Goal: Task Accomplishment & Management: Use online tool/utility

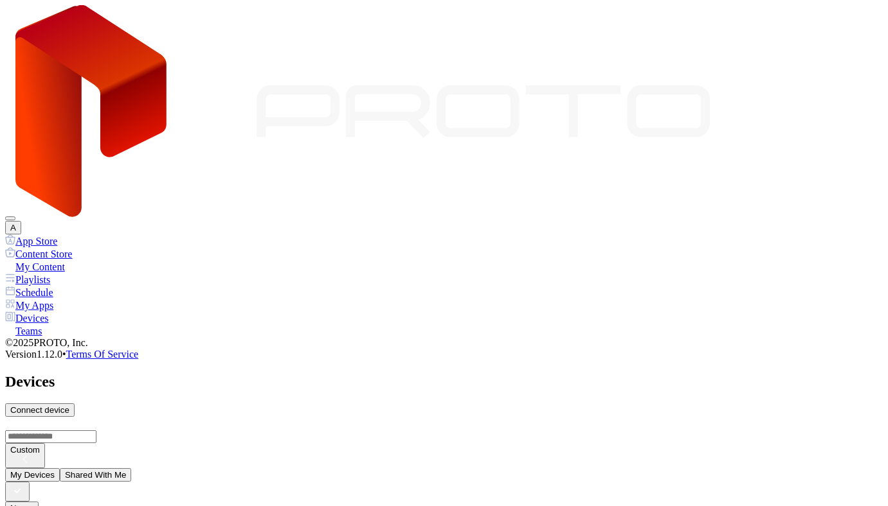
click at [839, 28] on div "A" at bounding box center [443, 119] width 877 height 229
click at [21, 221] on button "A" at bounding box center [13, 227] width 16 height 13
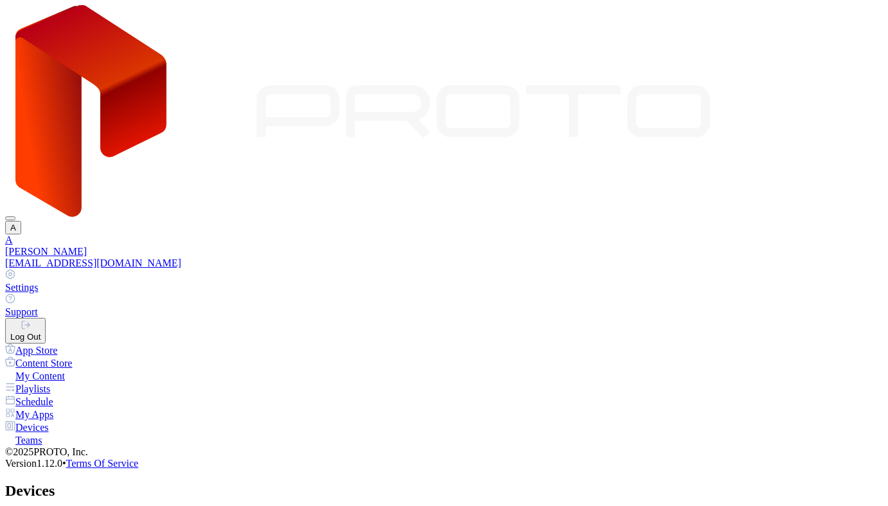
click at [40, 332] on div "Log Out" at bounding box center [25, 337] width 30 height 10
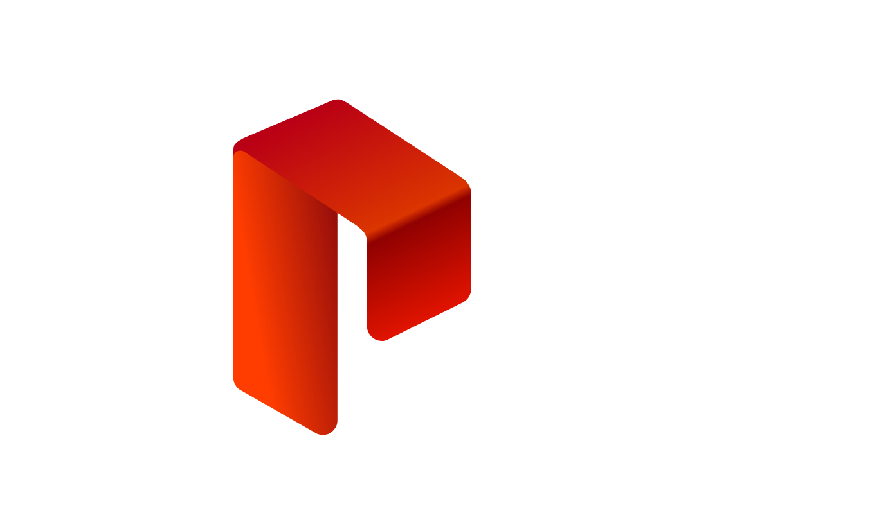
paste input "**********"
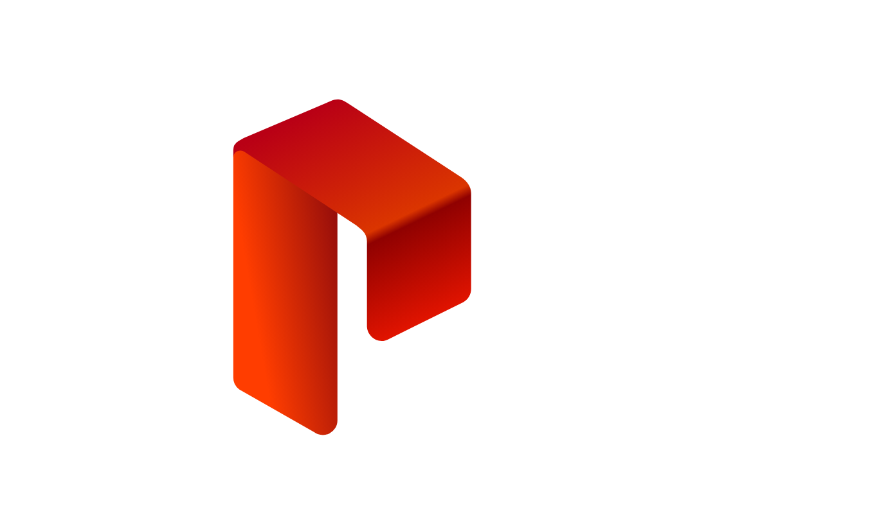
scroll to position [0, 4]
type input "**********"
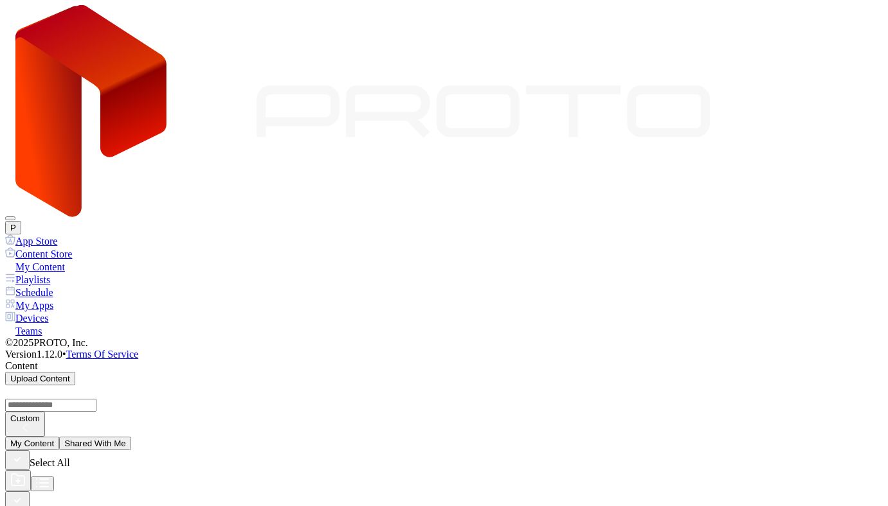
scroll to position [96, 0]
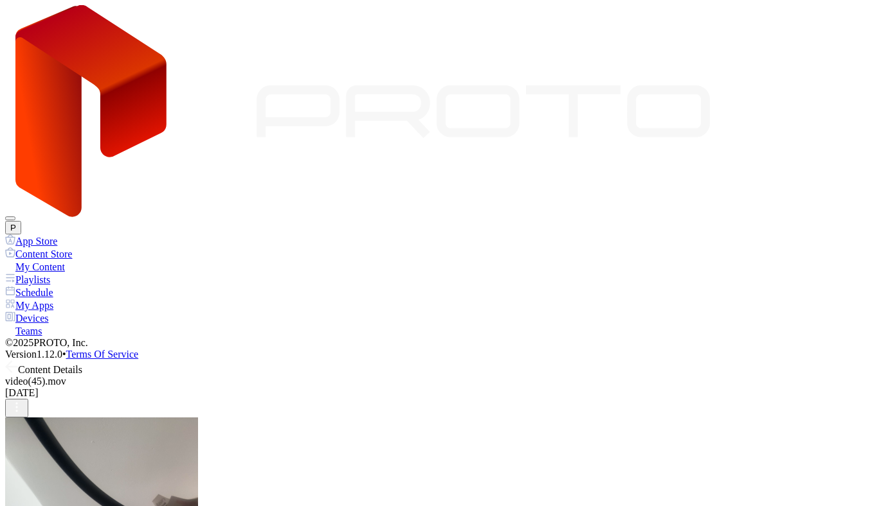
click at [12, 362] on icon at bounding box center [8, 367] width 5 height 11
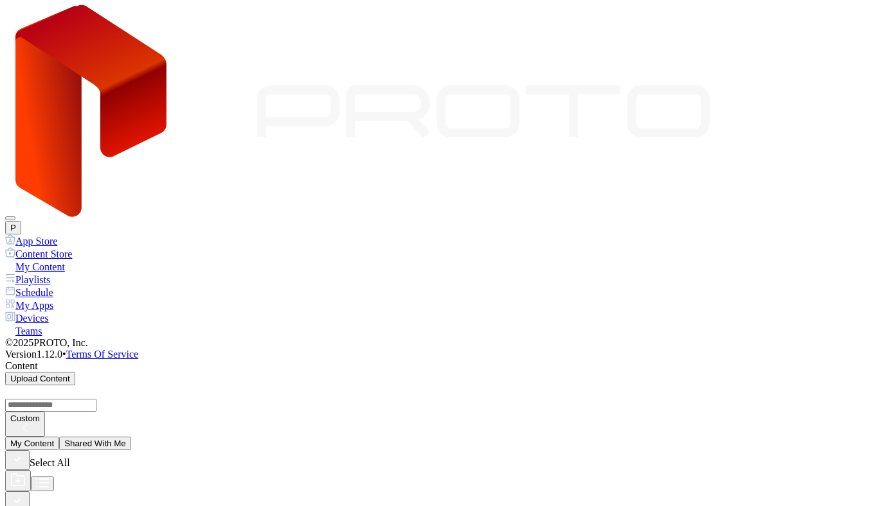
scroll to position [373, 0]
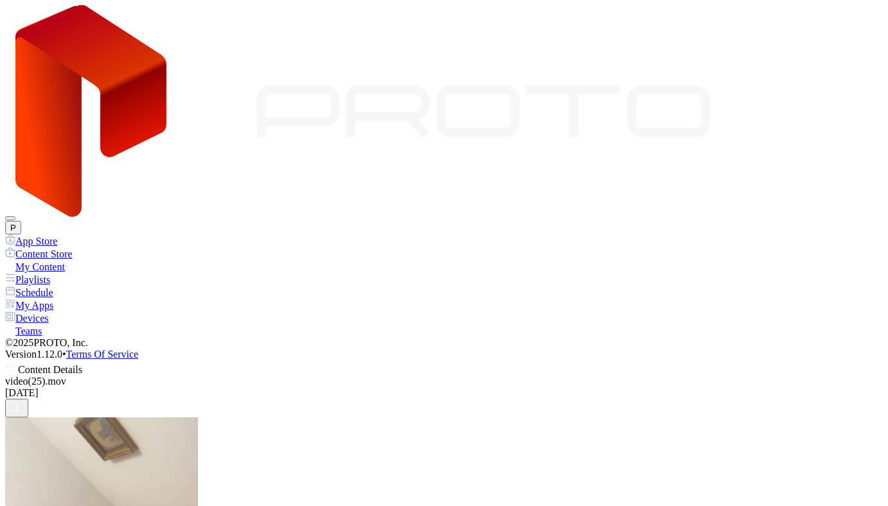
click at [17, 367] on icon at bounding box center [11, 367] width 11 height 0
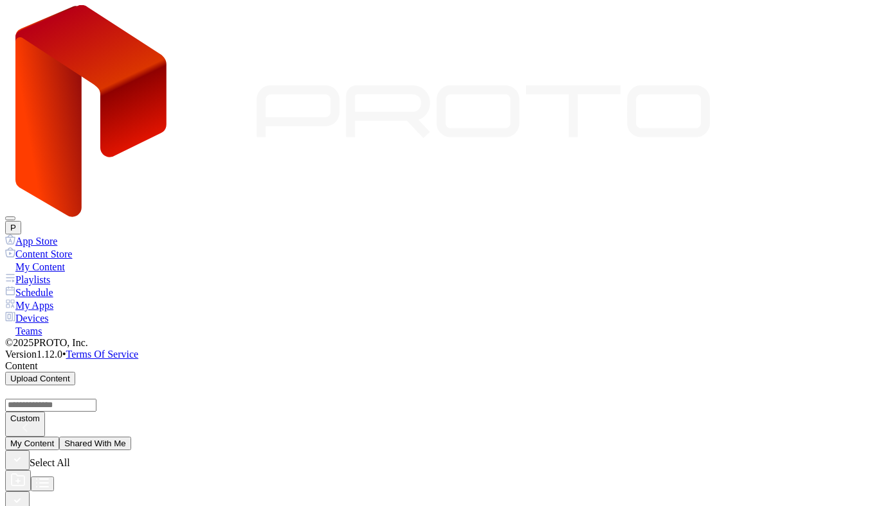
scroll to position [670, 0]
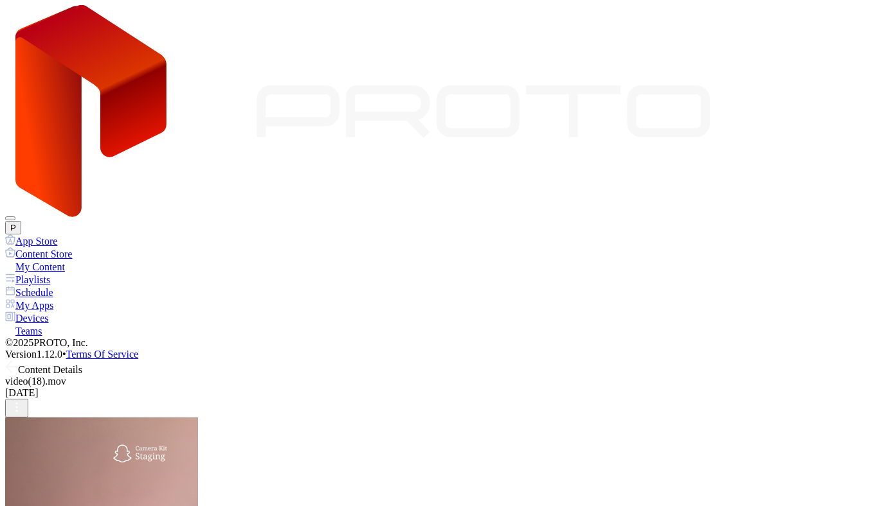
scroll to position [24, 0]
click at [18, 361] on icon at bounding box center [11, 367] width 13 height 13
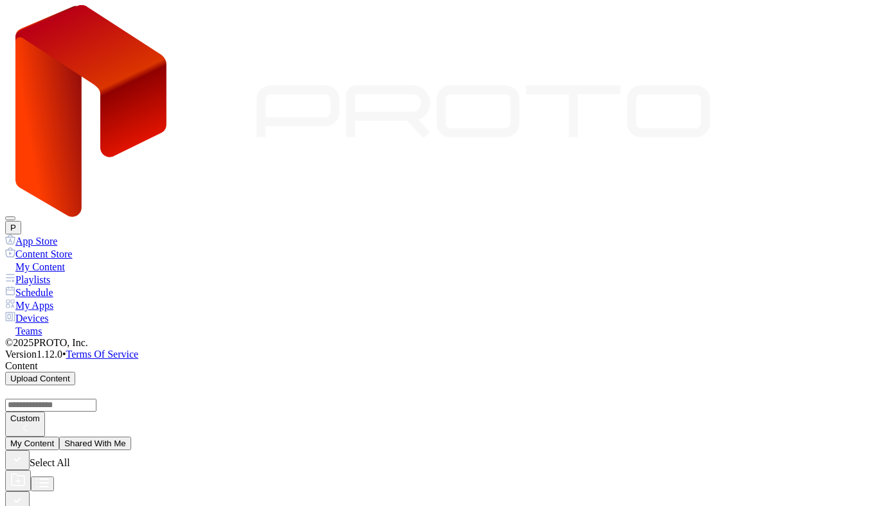
scroll to position [670, 0]
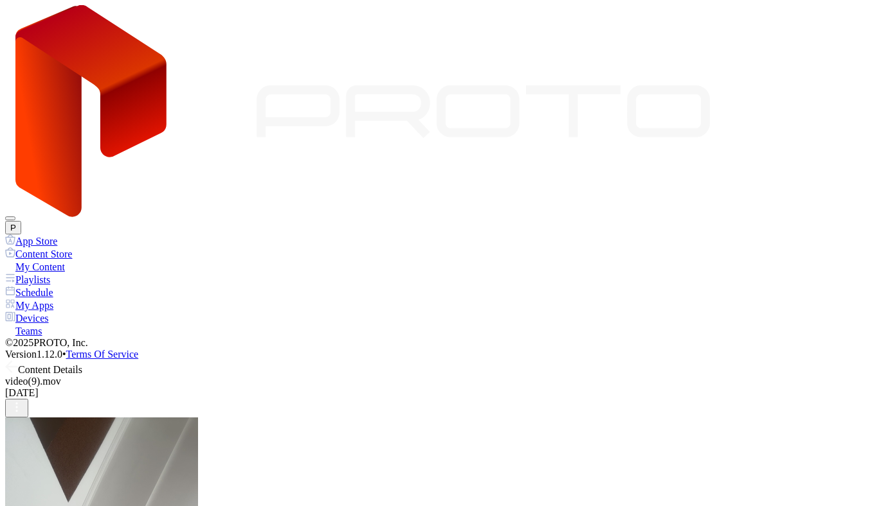
click at [12, 362] on icon at bounding box center [8, 367] width 5 height 11
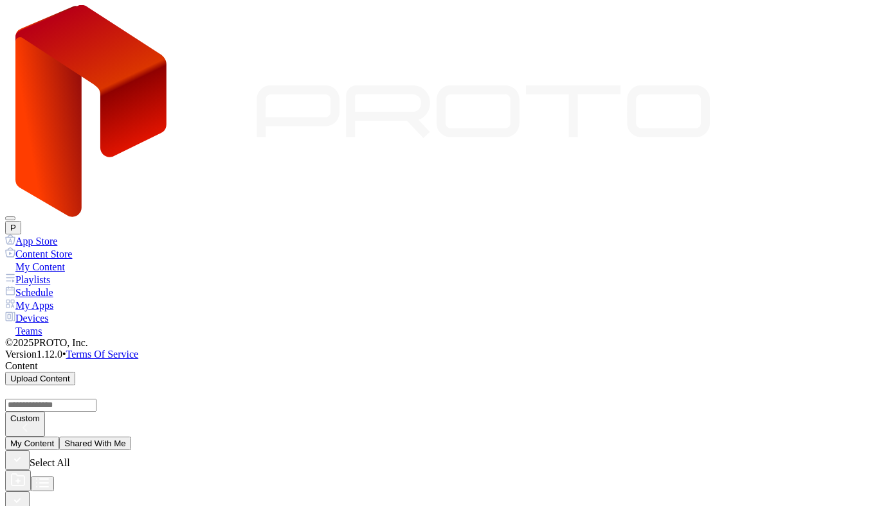
click at [48, 312] on div "Devices" at bounding box center [443, 318] width 877 height 13
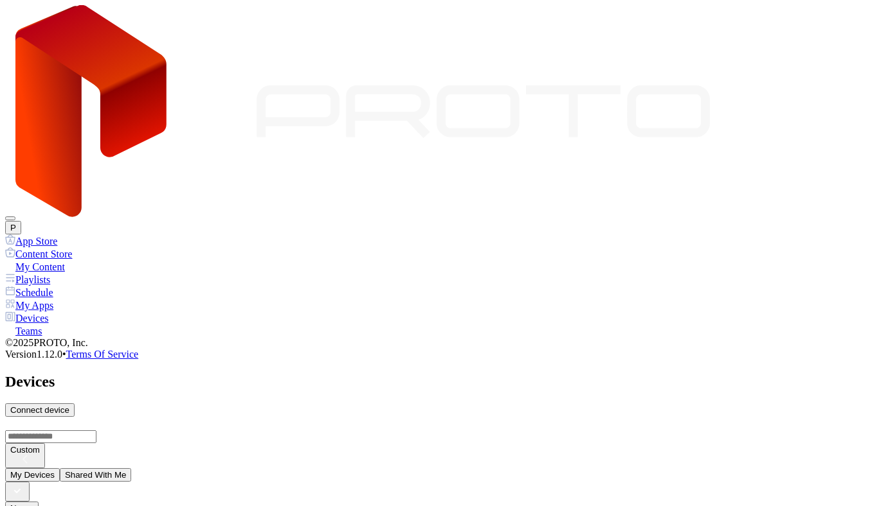
click at [69, 406] on div "Connect device" at bounding box center [39, 411] width 59 height 10
type input "*"
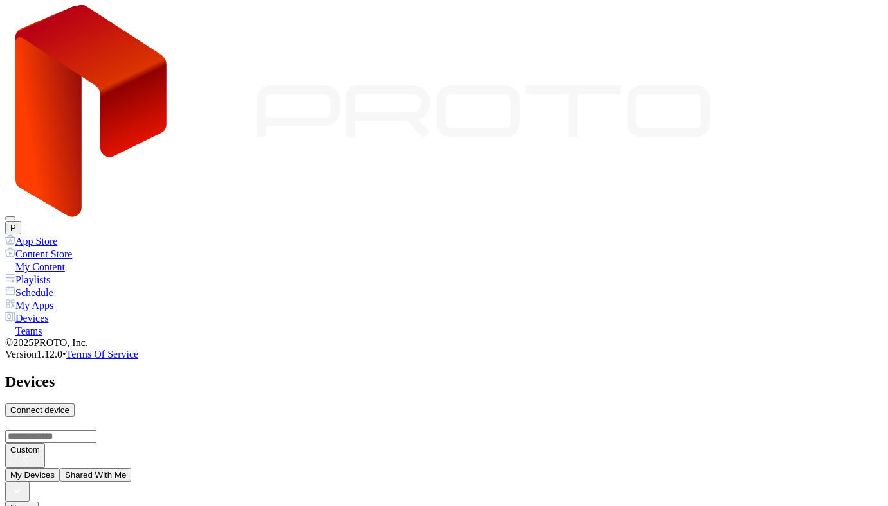
type input "*"
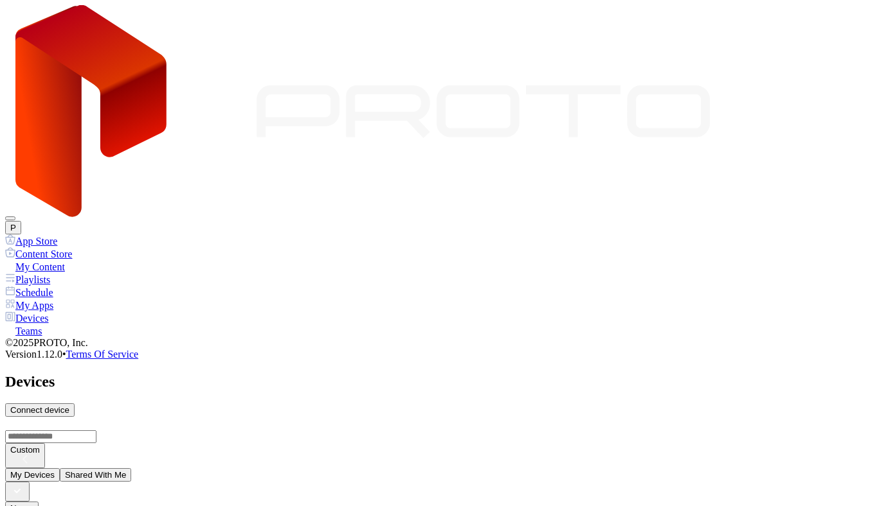
click at [21, 221] on button "P" at bounding box center [13, 227] width 16 height 13
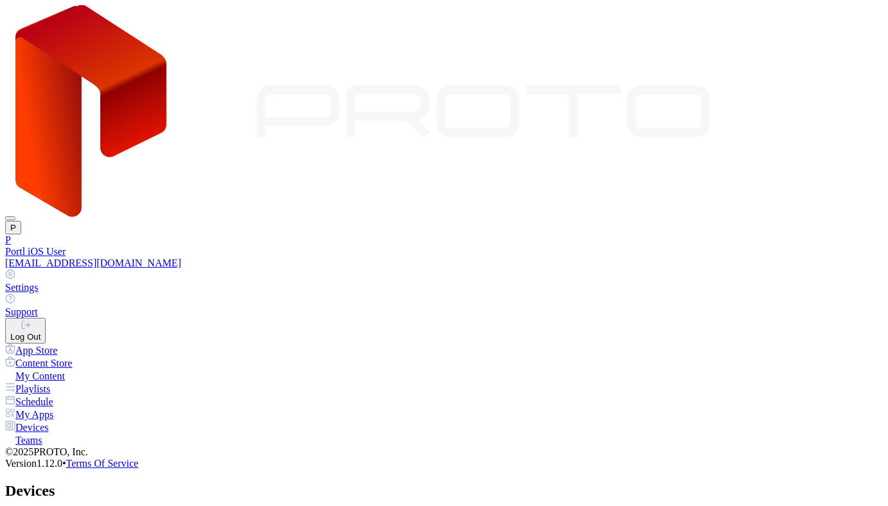
click at [46, 318] on button "Log Out" at bounding box center [25, 331] width 40 height 26
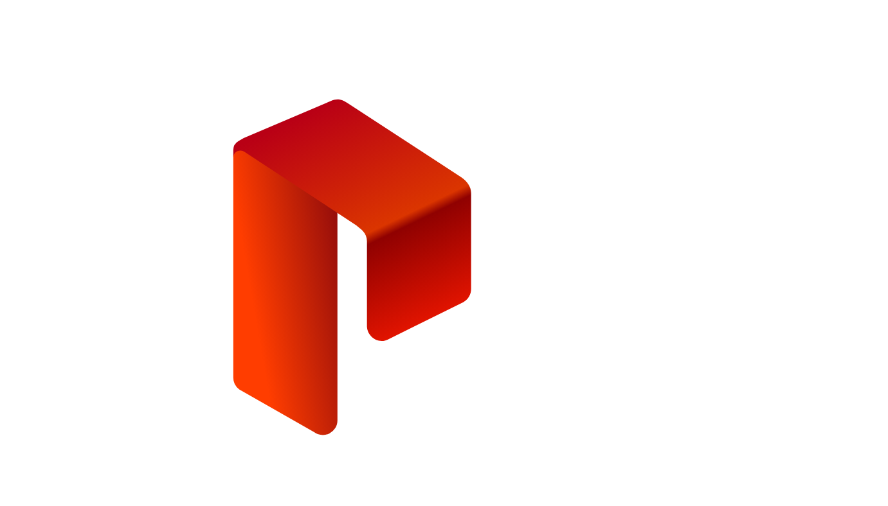
paste input "email"
type input "**********"
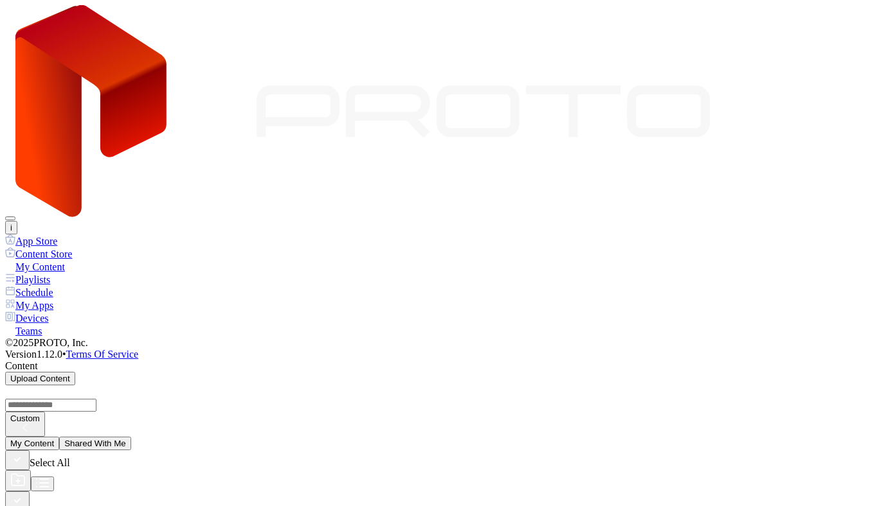
scroll to position [222, 0]
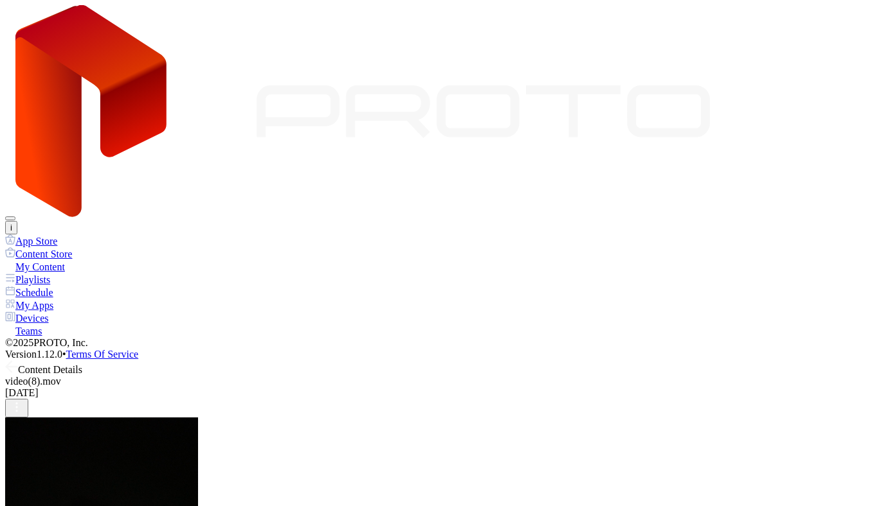
click at [18, 361] on icon at bounding box center [11, 367] width 13 height 13
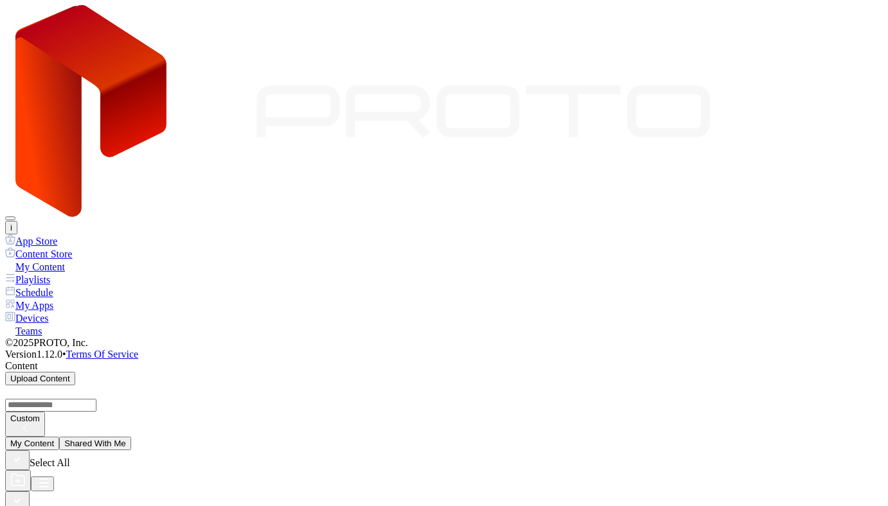
scroll to position [231, 0]
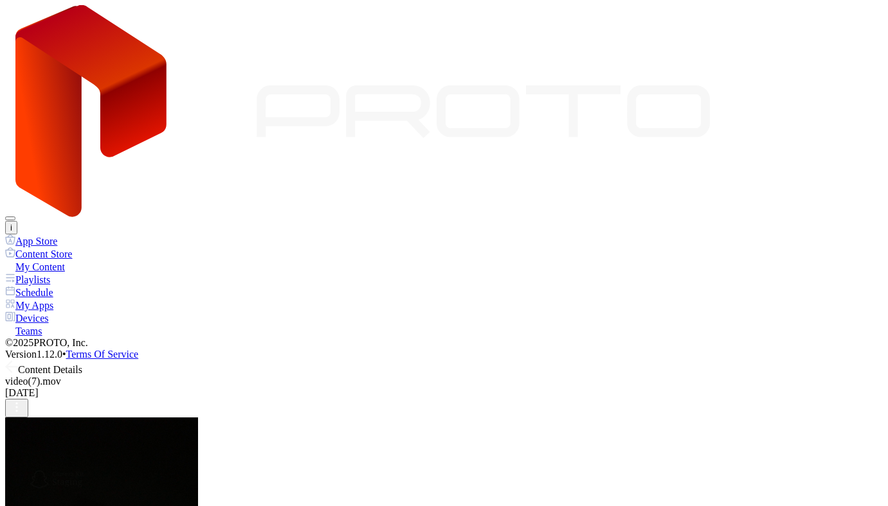
click at [18, 361] on icon at bounding box center [11, 367] width 13 height 13
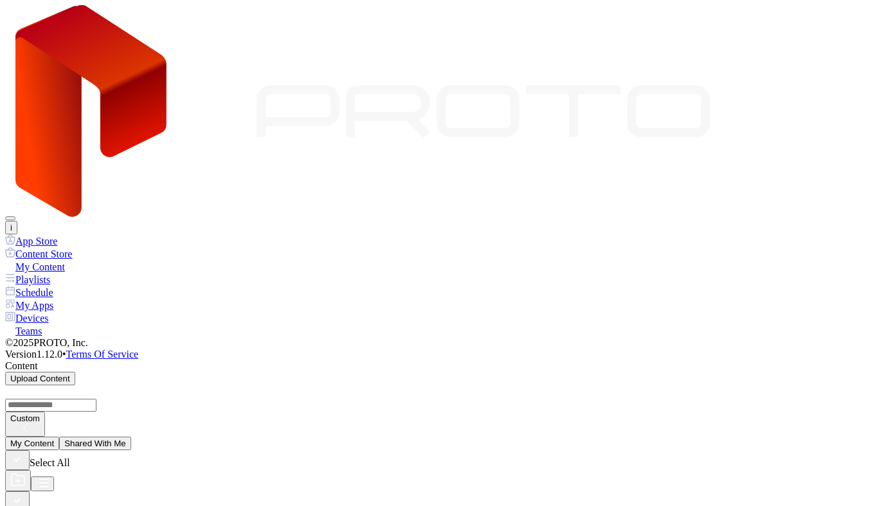
scroll to position [231, 0]
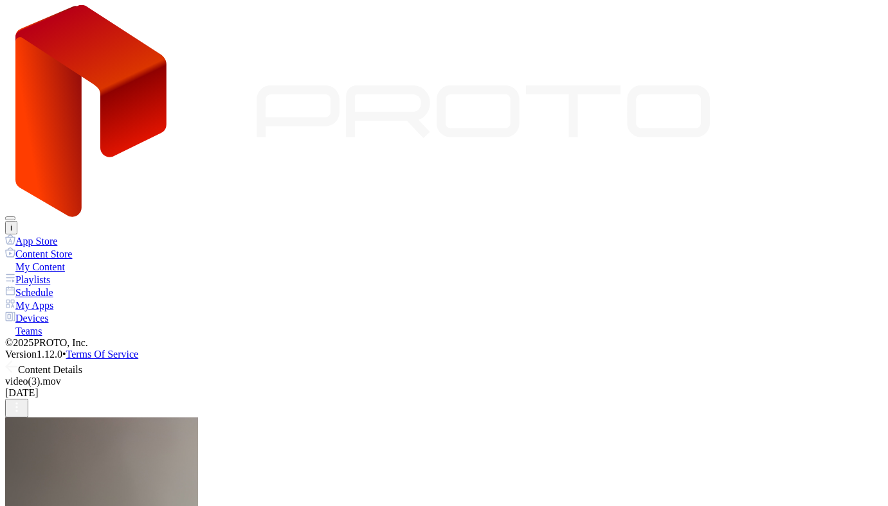
click at [18, 361] on icon at bounding box center [11, 367] width 13 height 13
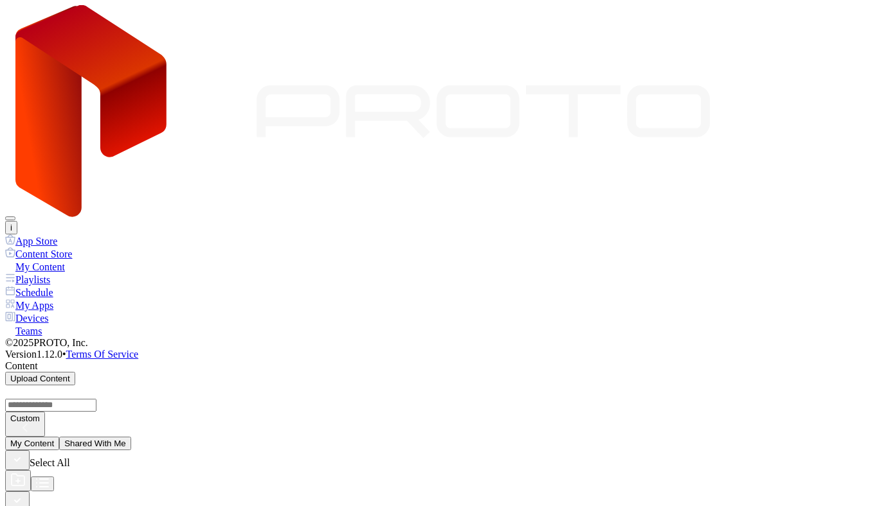
scroll to position [231, 0]
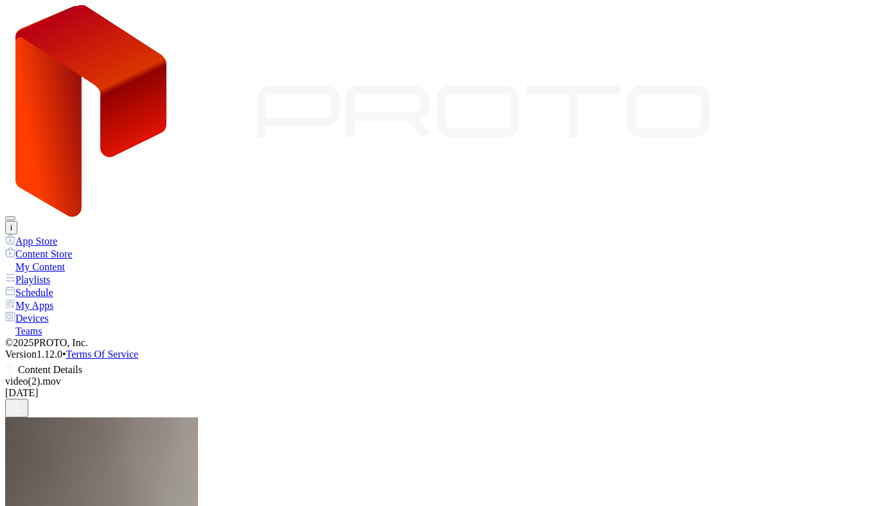
click at [18, 361] on icon at bounding box center [11, 367] width 13 height 13
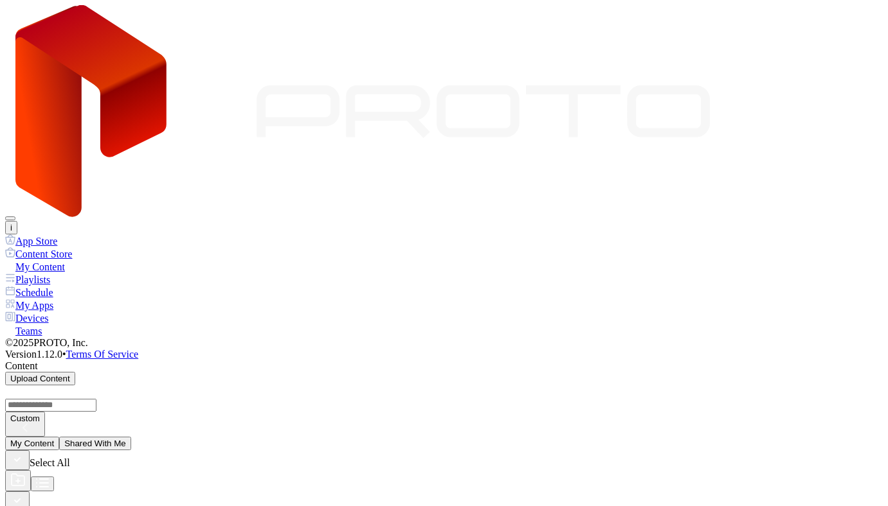
click at [37, 312] on div "Devices" at bounding box center [443, 318] width 877 height 13
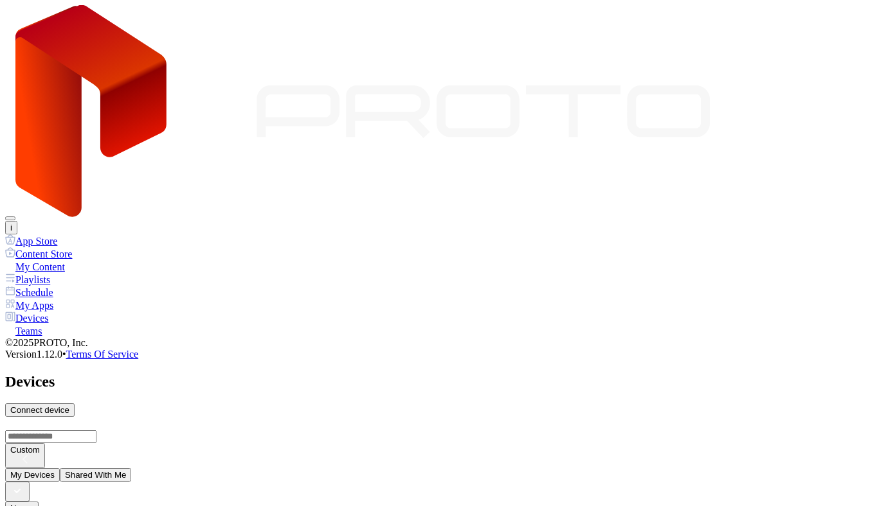
click at [69, 406] on div "Connect device" at bounding box center [39, 411] width 59 height 10
type input "*"
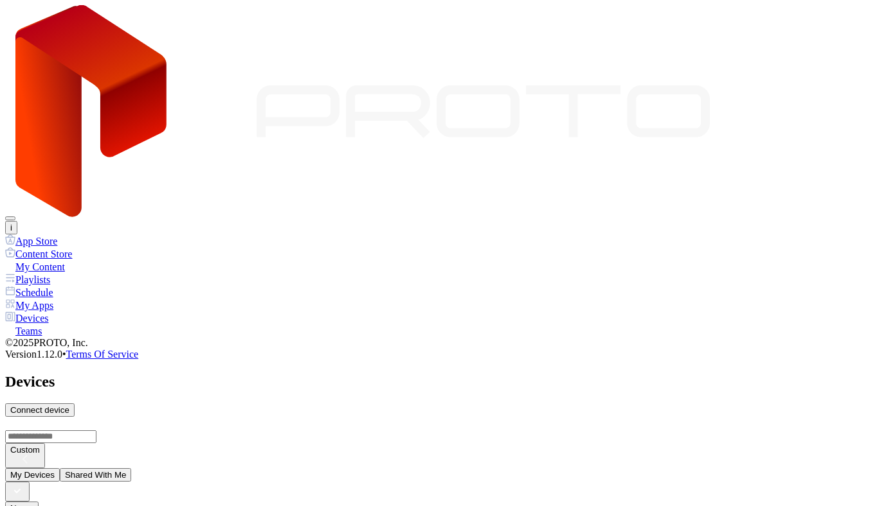
type input "*"
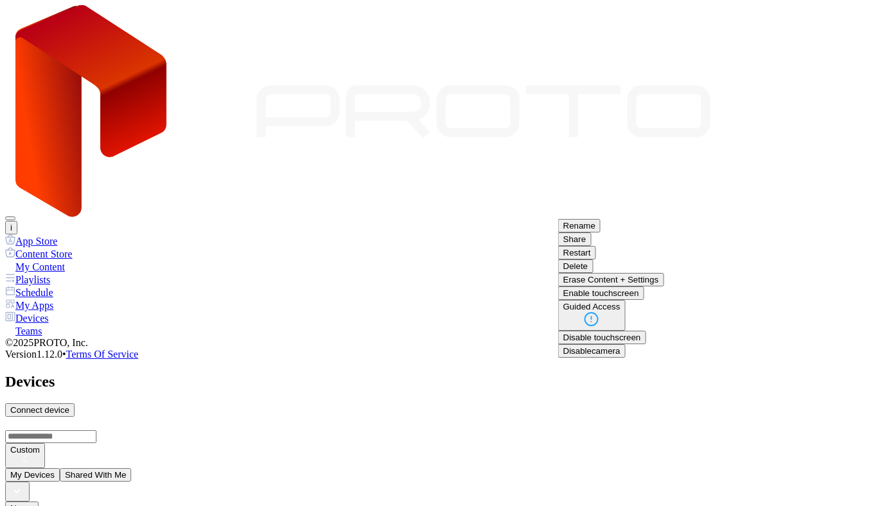
click at [596, 260] on button "Restart" at bounding box center [577, 252] width 38 height 13
